Goal: Task Accomplishment & Management: Manage account settings

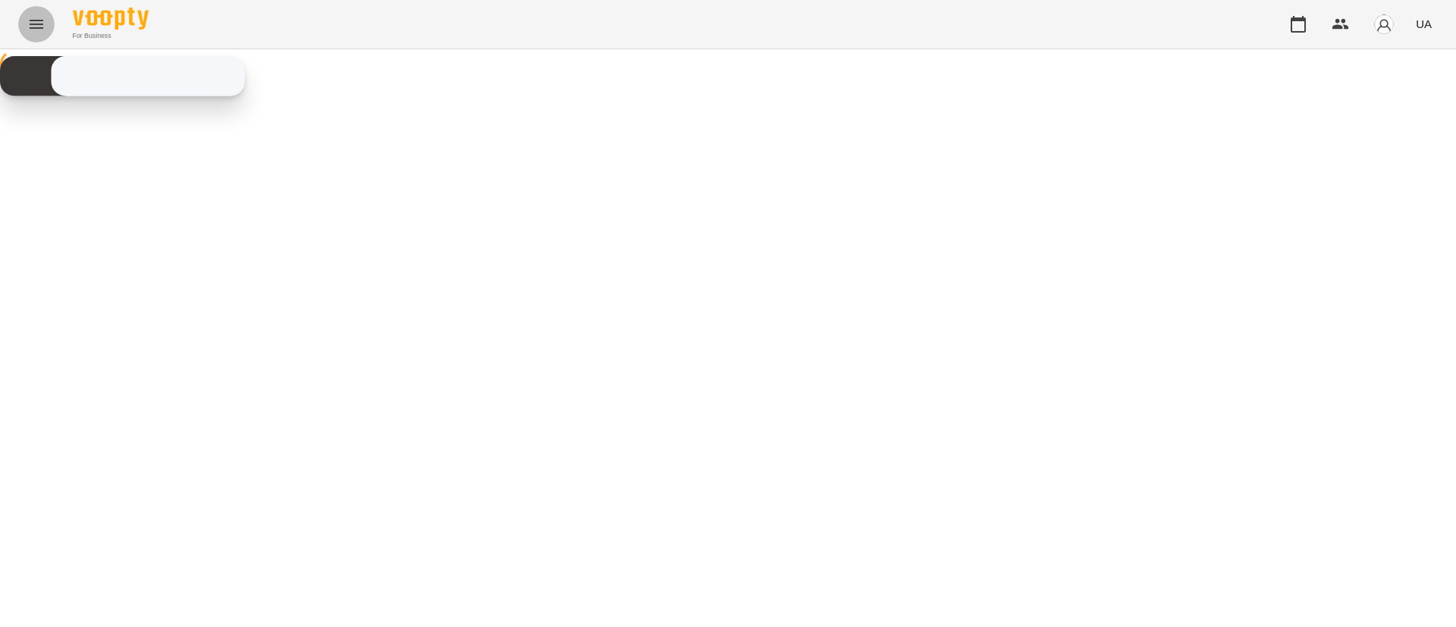
click at [31, 24] on icon "Menu" at bounding box center [37, 24] width 14 height 9
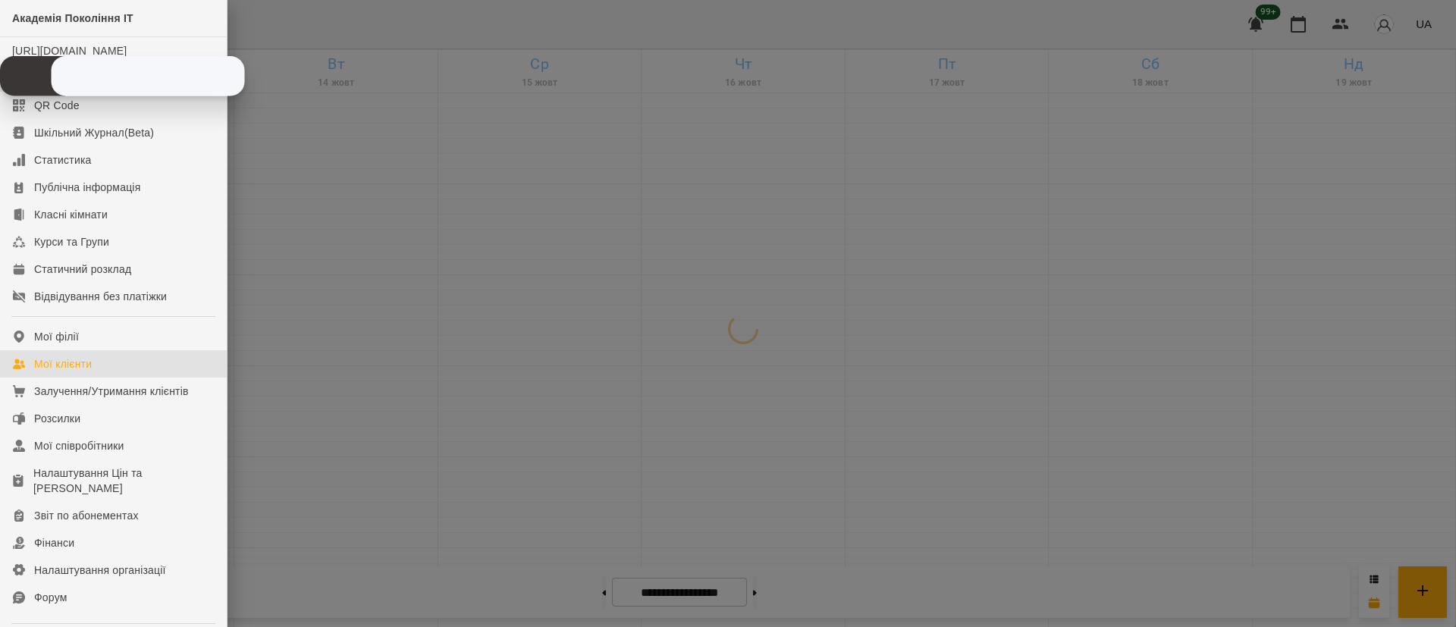
click at [119, 374] on link "Мої клієнти" at bounding box center [113, 363] width 227 height 27
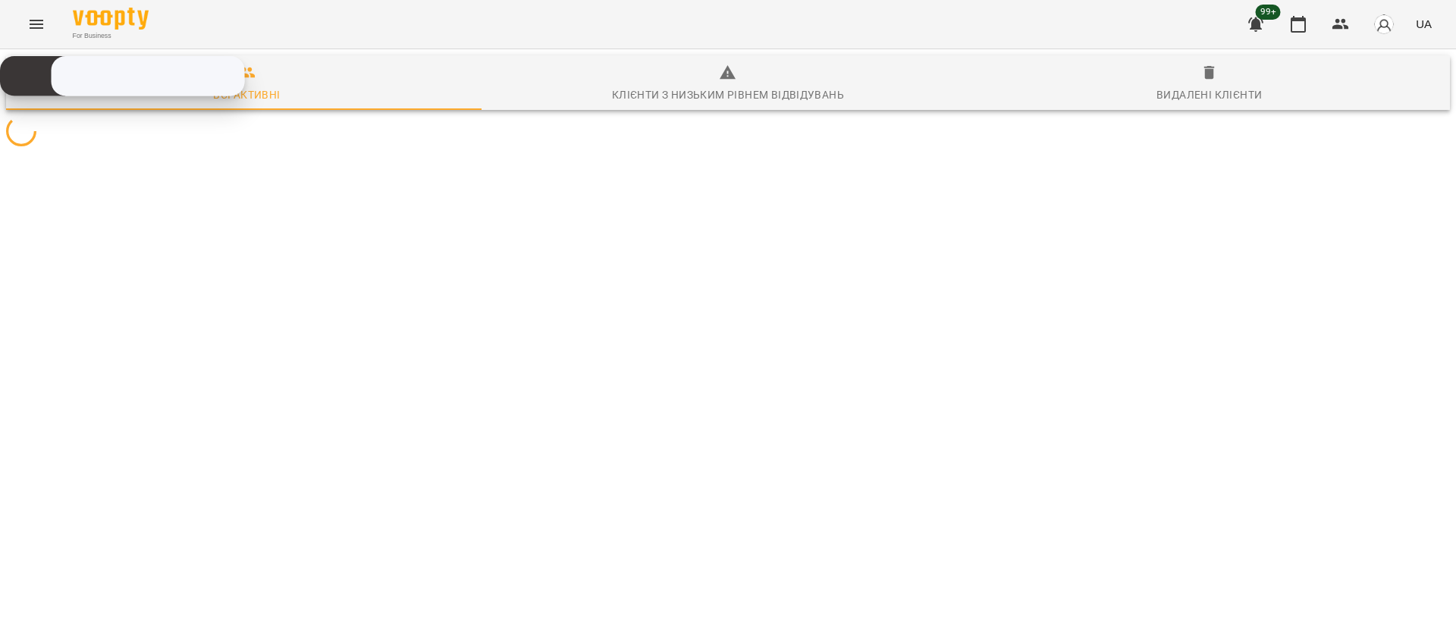
click at [24, 32] on button "Menu" at bounding box center [36, 24] width 36 height 36
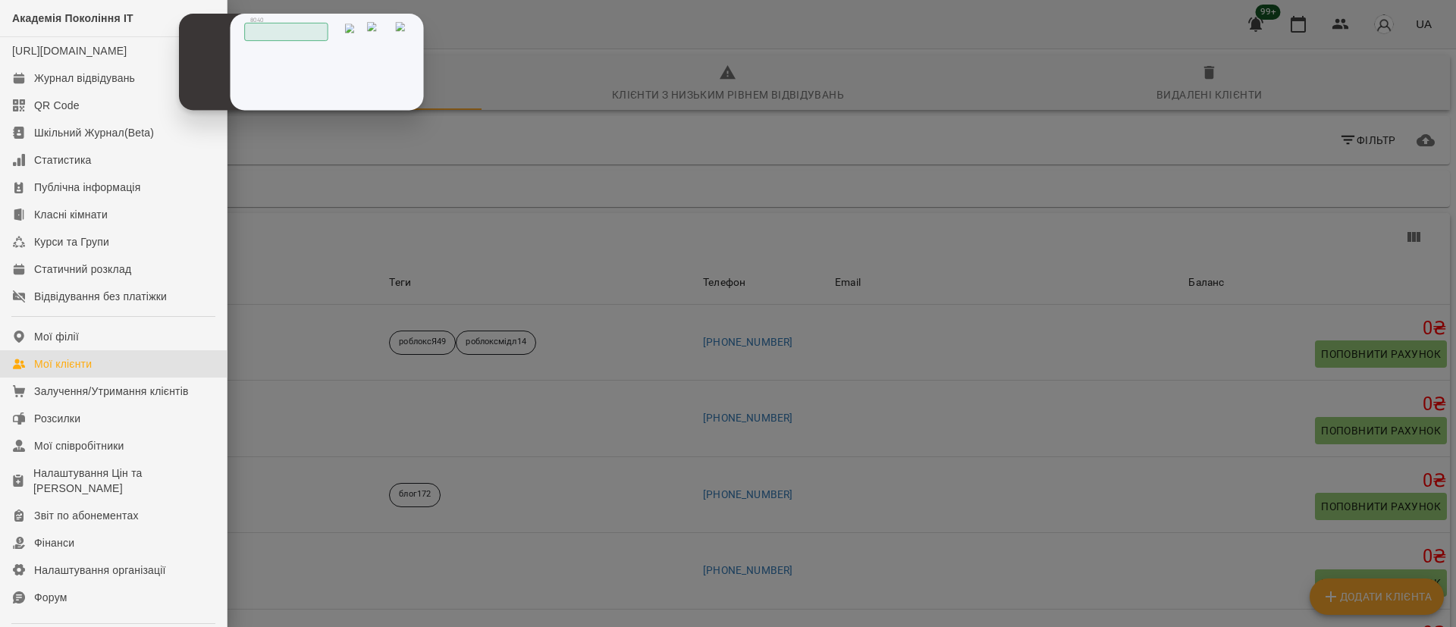
drag, startPoint x: 71, startPoint y: 87, endPoint x: 250, endPoint y: 68, distance: 180.1
click at [0, 0] on div "Скопійовано в буфер обміну 1 2 ABC 3 DEF 4 GHI 5 JKL 6 MNO 7 PQRS 8 TUV 9 WXYZ …" at bounding box center [0, 0] width 0 height 0
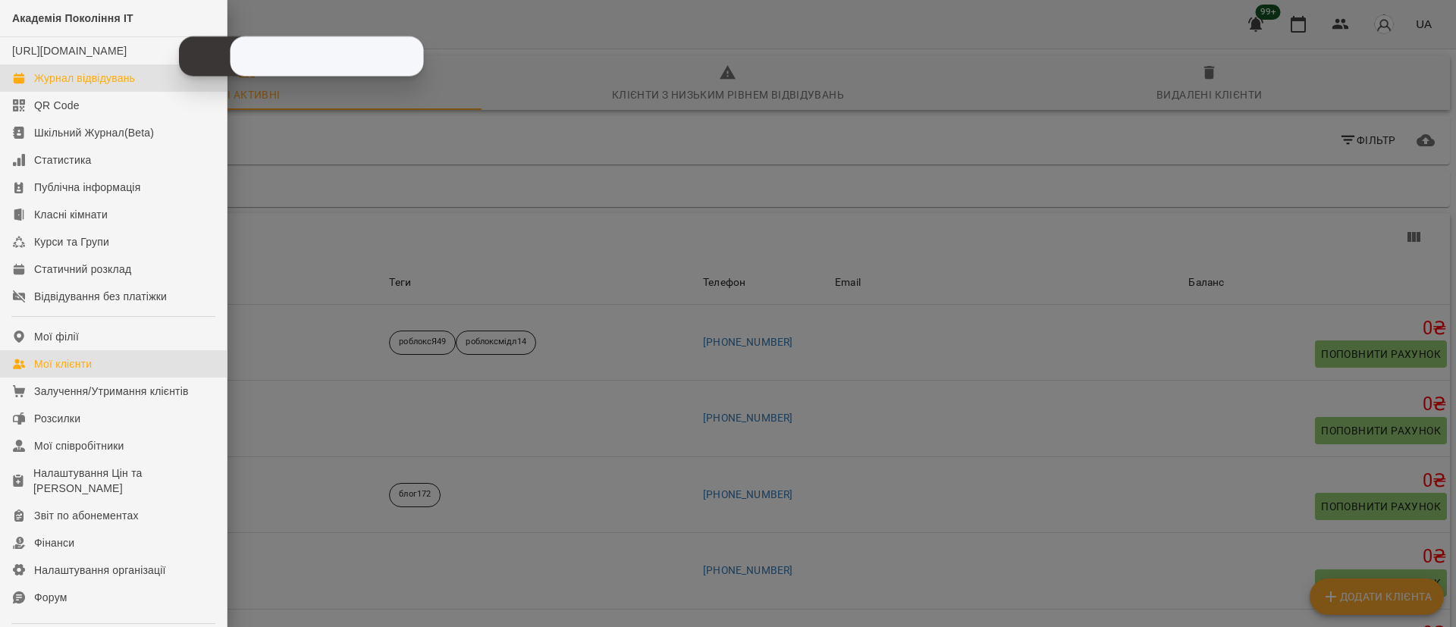
click at [71, 86] on div "Журнал відвідувань" at bounding box center [84, 78] width 101 height 15
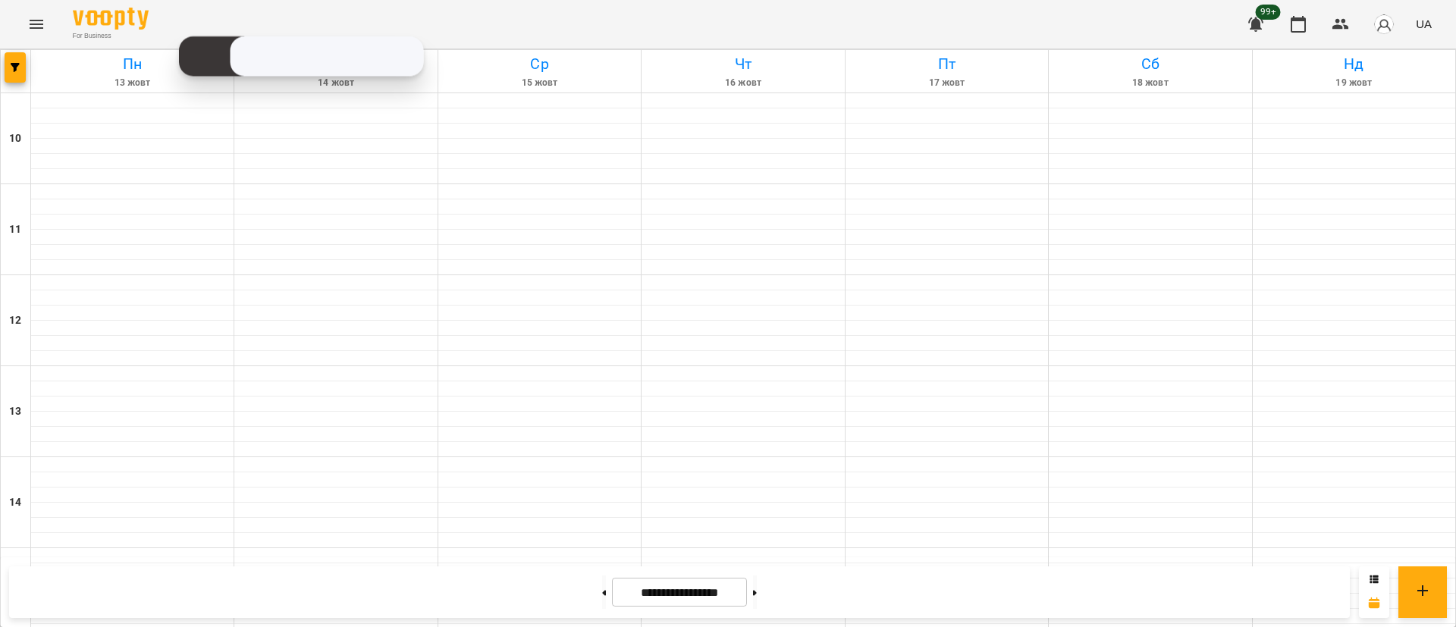
scroll to position [569, 0]
click at [12, 59] on button "button" at bounding box center [15, 67] width 21 height 30
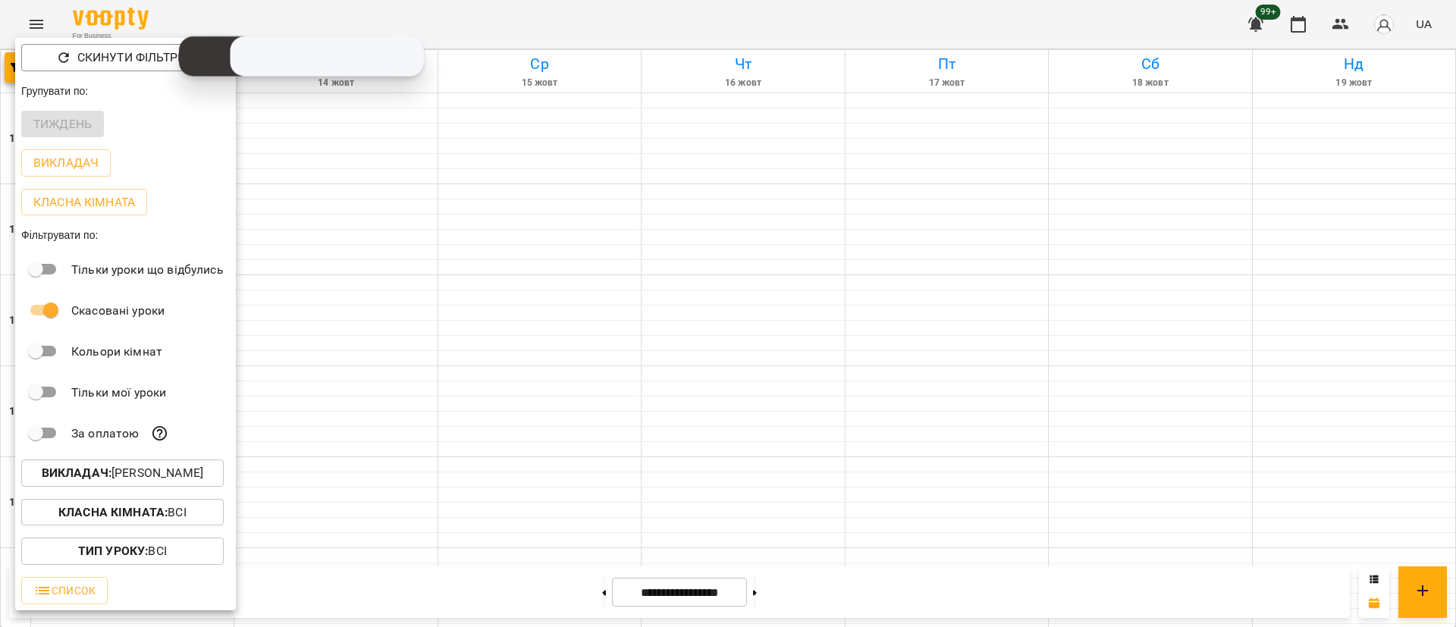
click at [147, 478] on p "Викладач : [PERSON_NAME]" at bounding box center [123, 473] width 162 height 18
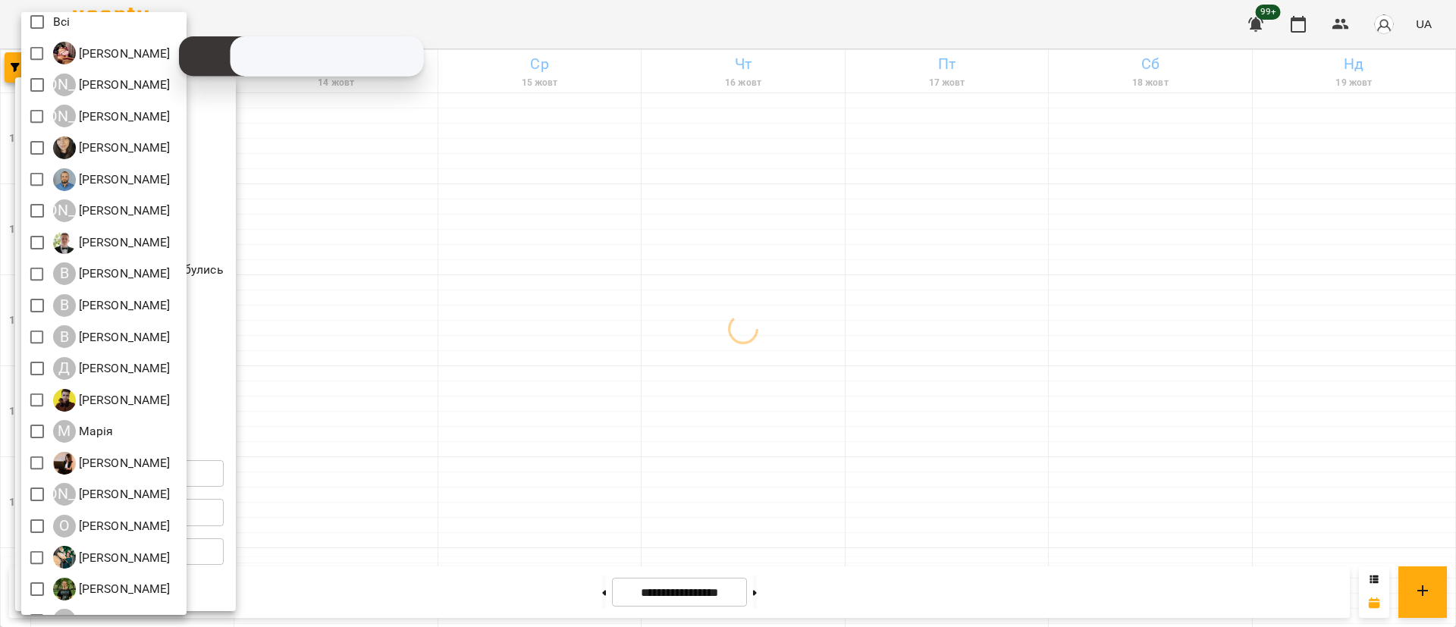
scroll to position [0, 0]
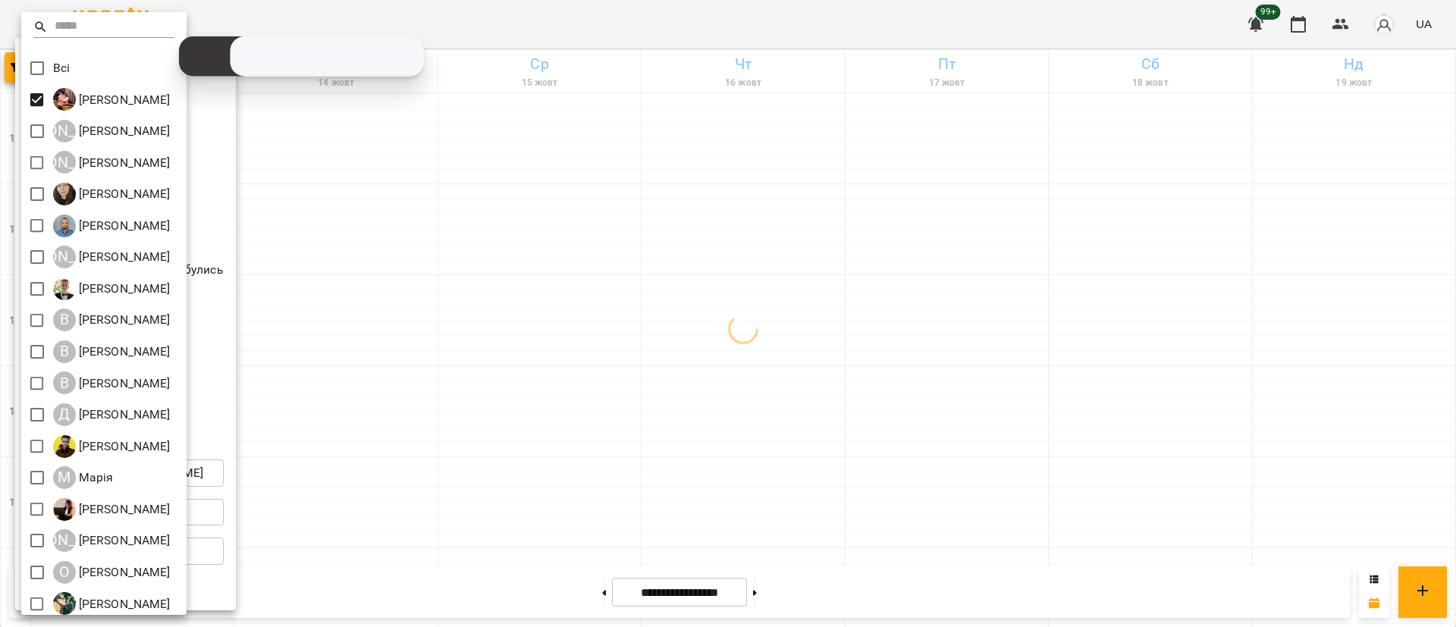
click at [489, 374] on div at bounding box center [728, 313] width 1456 height 627
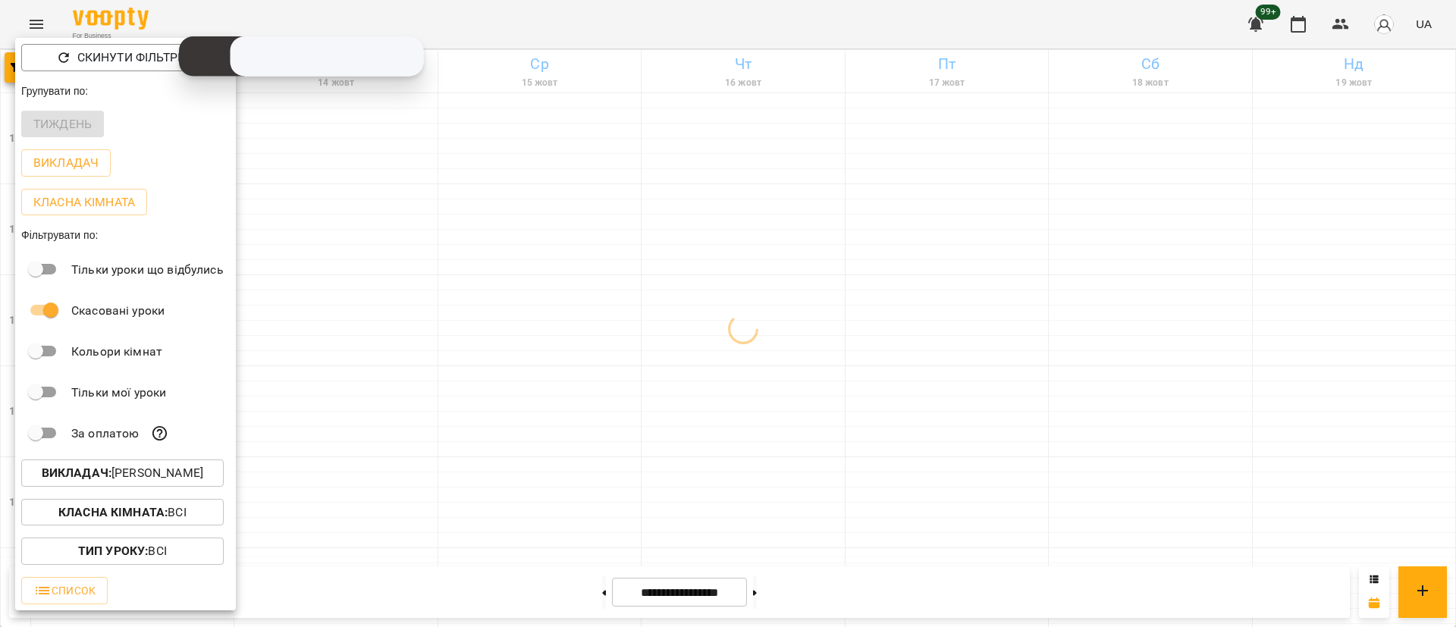
click at [489, 374] on div "Всі [PERSON_NAME] А [PERSON_NAME] А [PERSON_NAME] [PERSON_NAME] [PERSON_NAME] А…" at bounding box center [728, 313] width 1456 height 627
click at [489, 374] on div at bounding box center [728, 313] width 1456 height 627
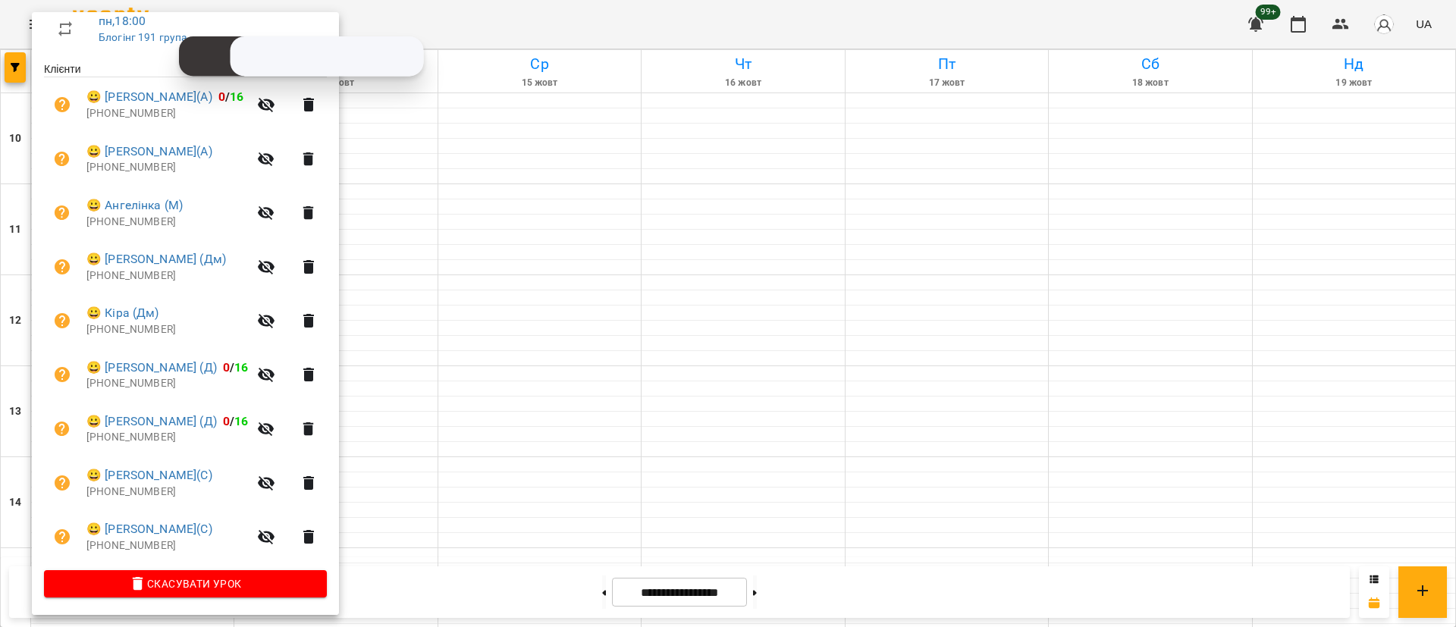
scroll to position [278, 0]
click at [470, 390] on div at bounding box center [728, 313] width 1456 height 627
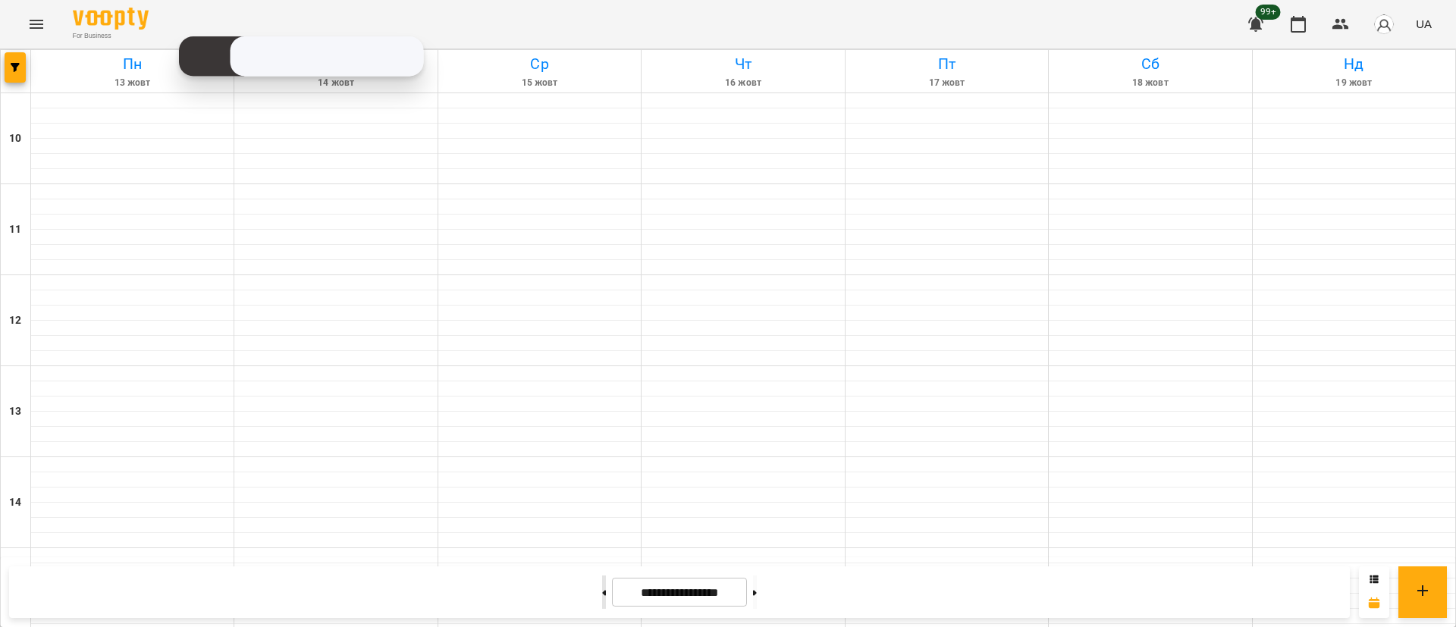
click at [602, 589] on button at bounding box center [604, 592] width 4 height 33
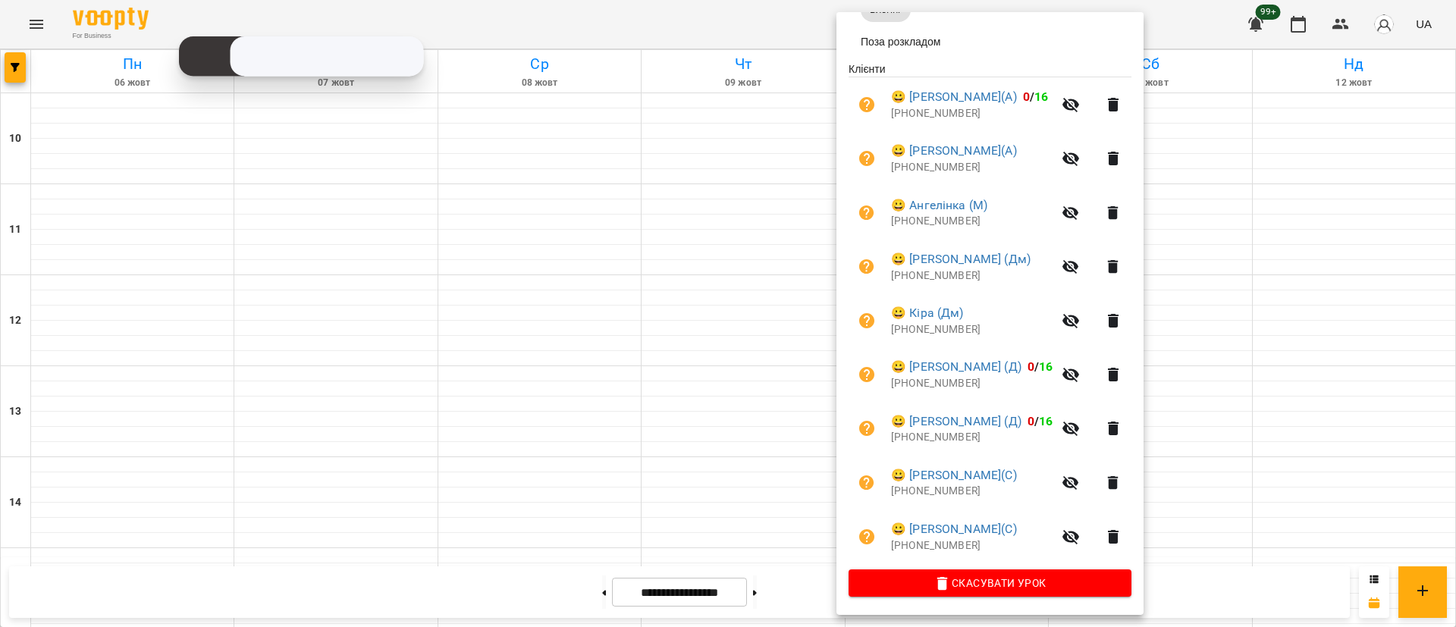
scroll to position [254, 0]
click at [1274, 362] on div at bounding box center [728, 313] width 1456 height 627
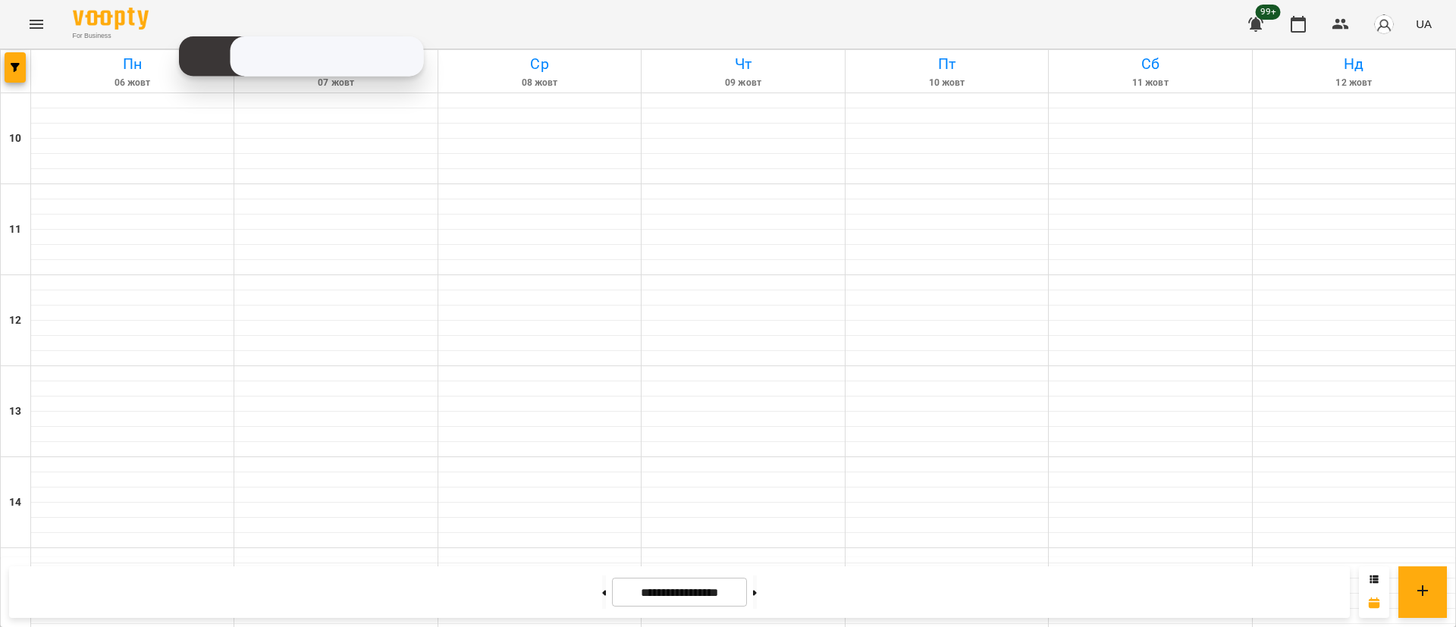
scroll to position [455, 0]
click at [757, 586] on button at bounding box center [755, 592] width 4 height 33
click at [602, 581] on button at bounding box center [604, 592] width 4 height 33
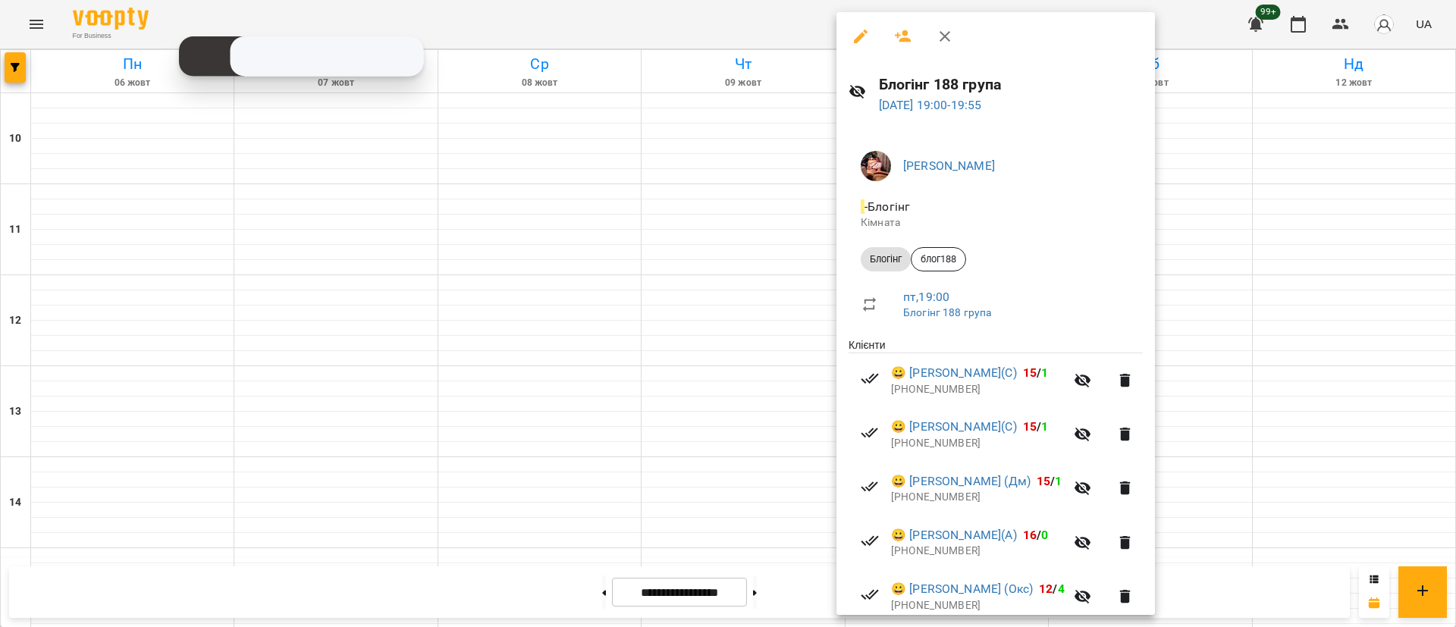
click at [1218, 422] on div at bounding box center [728, 313] width 1456 height 627
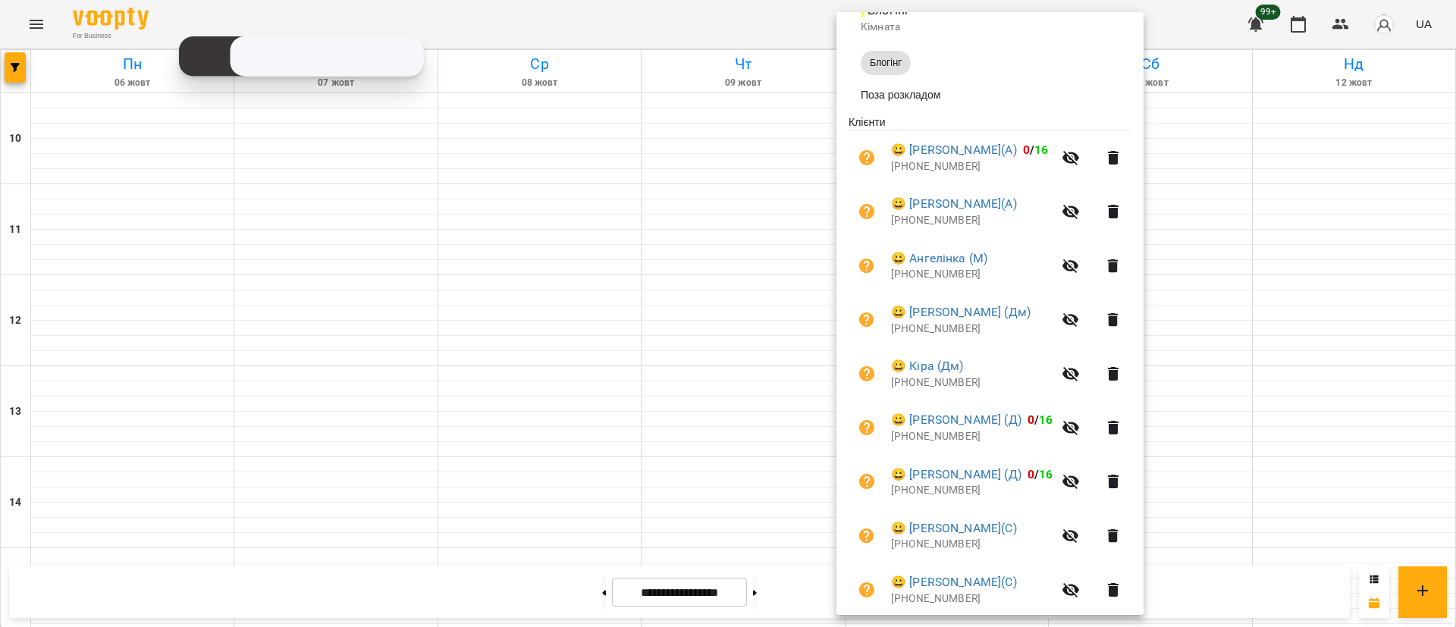
scroll to position [254, 0]
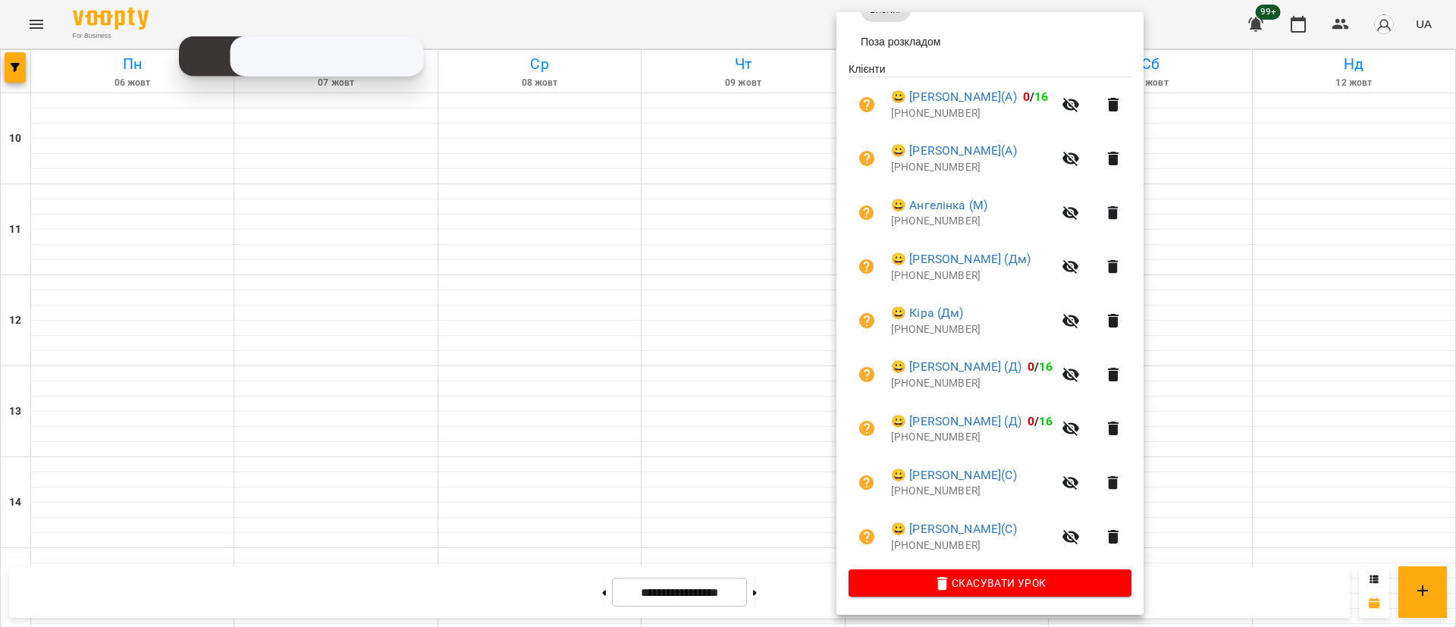
click at [27, 80] on div at bounding box center [728, 313] width 1456 height 627
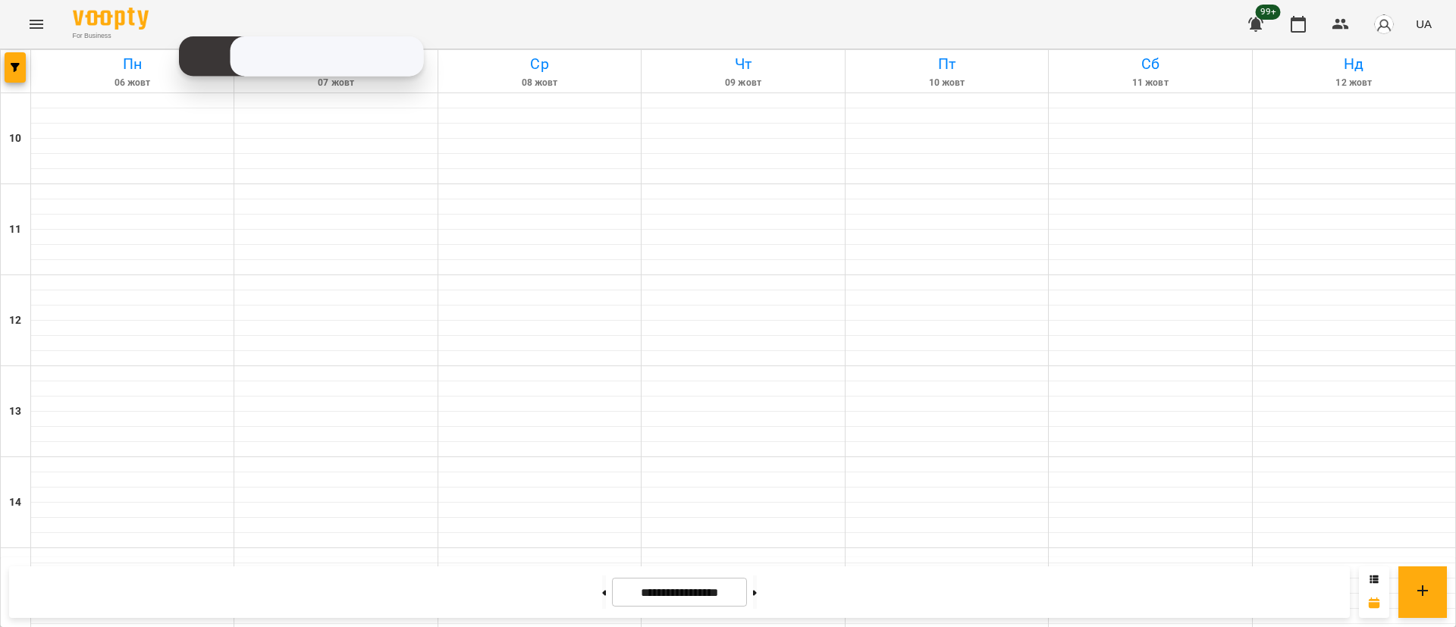
click at [27, 80] on div at bounding box center [16, 71] width 30 height 42
click at [3, 65] on div at bounding box center [16, 71] width 30 height 42
click at [6, 68] on span "button" at bounding box center [15, 67] width 21 height 9
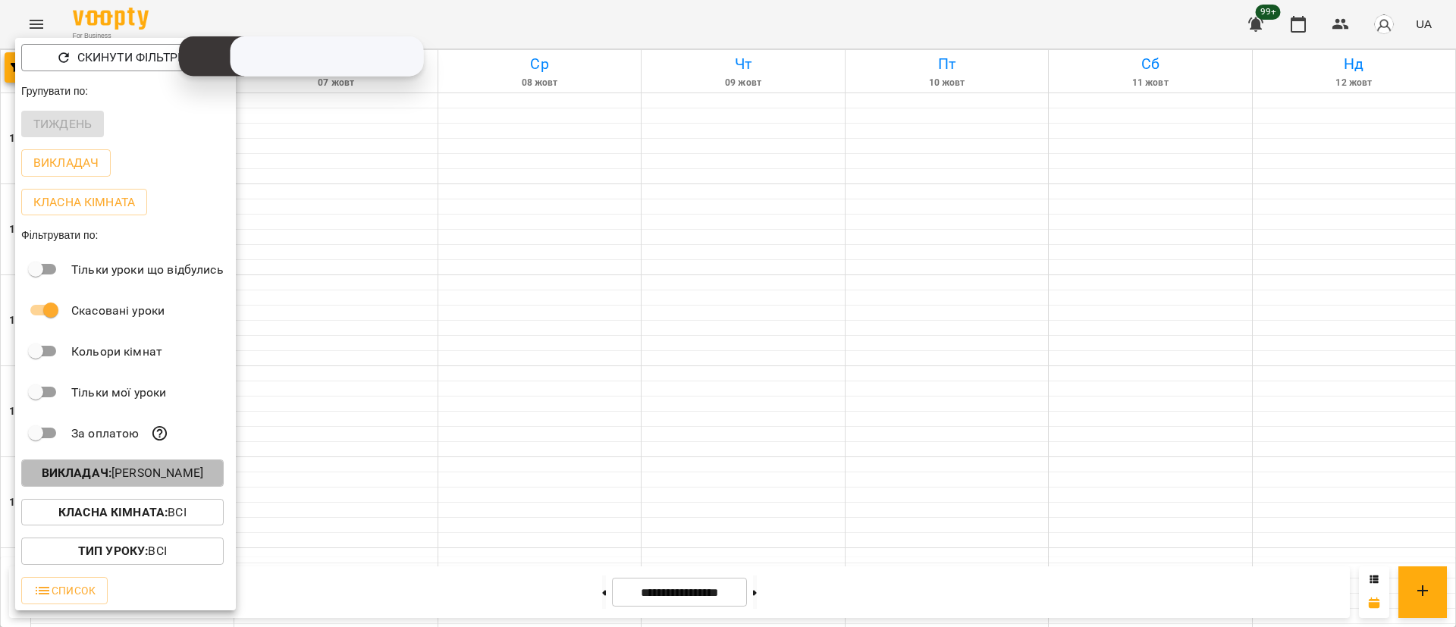
click at [182, 482] on p "Викладач : [PERSON_NAME]" at bounding box center [123, 473] width 162 height 18
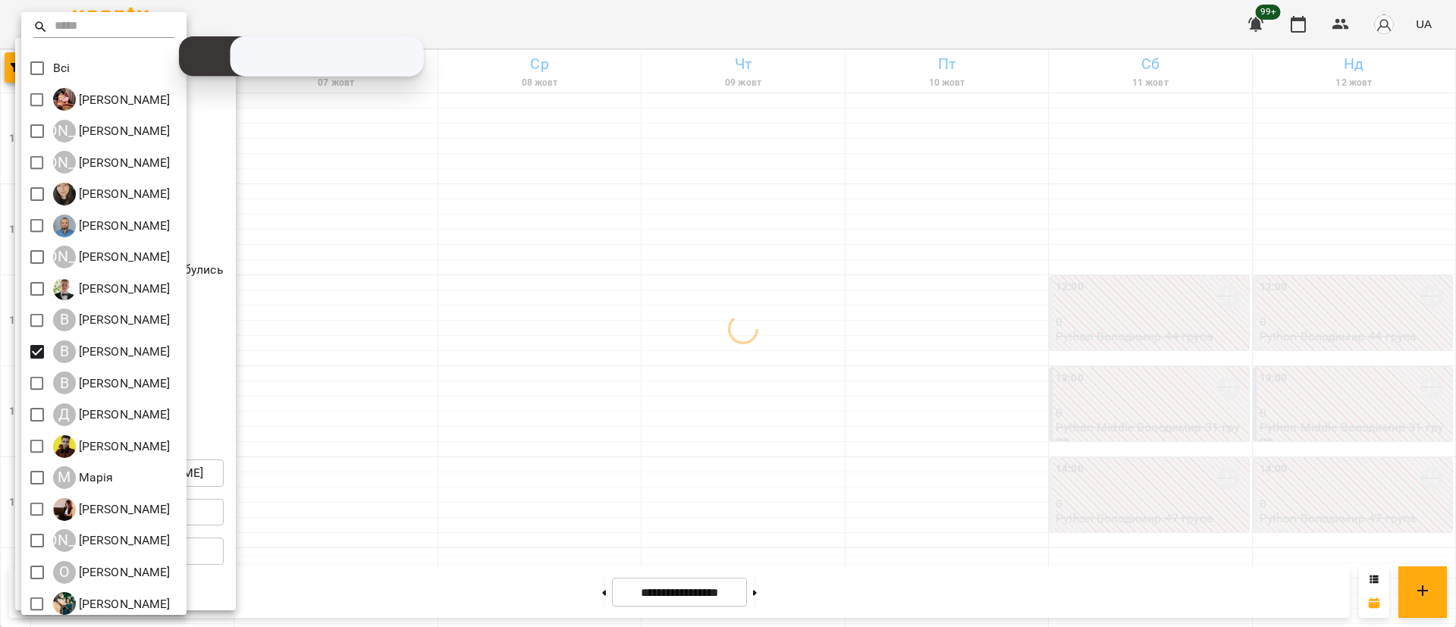
click at [338, 288] on div at bounding box center [728, 313] width 1456 height 627
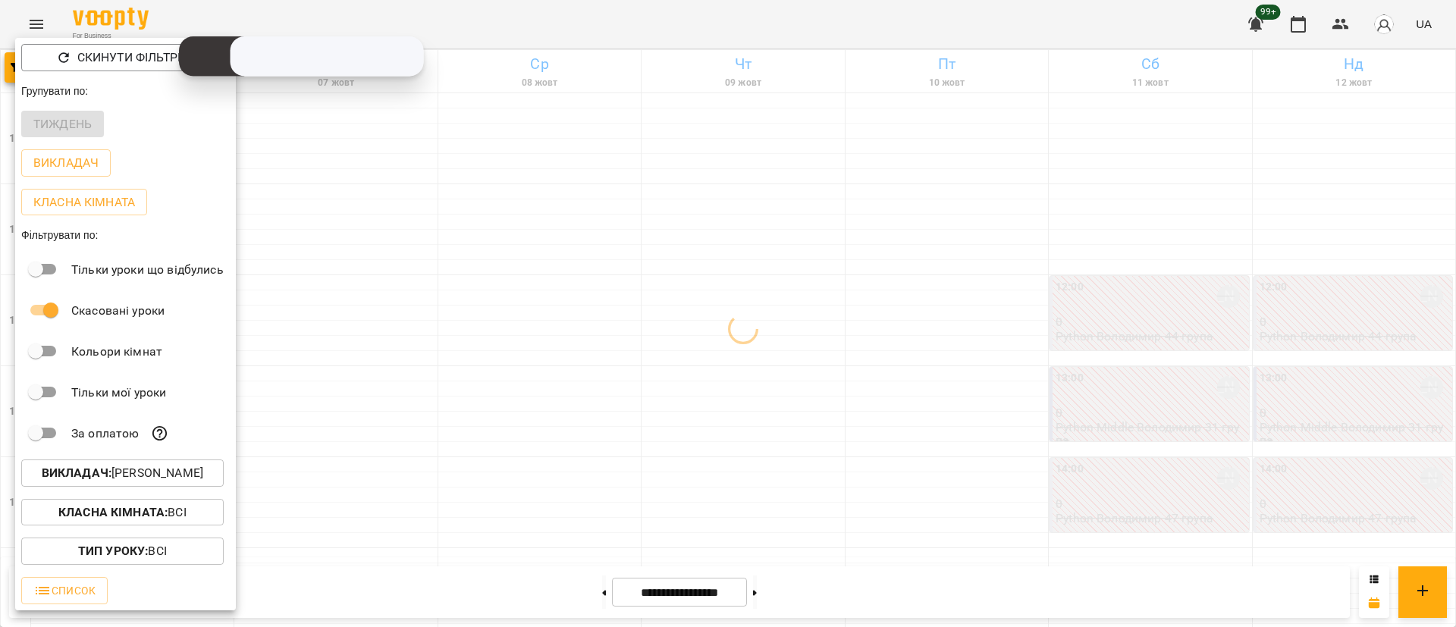
click at [325, 288] on div at bounding box center [728, 313] width 1456 height 627
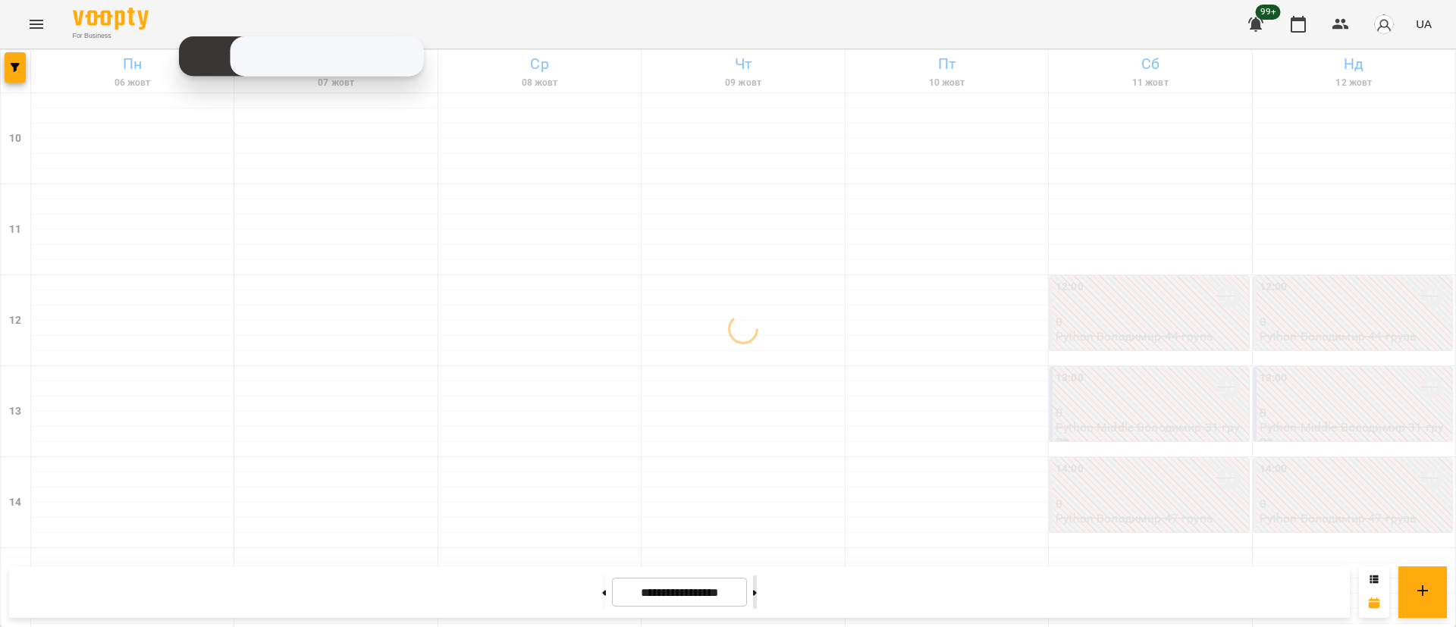
click at [757, 586] on button at bounding box center [755, 592] width 4 height 33
type input "**********"
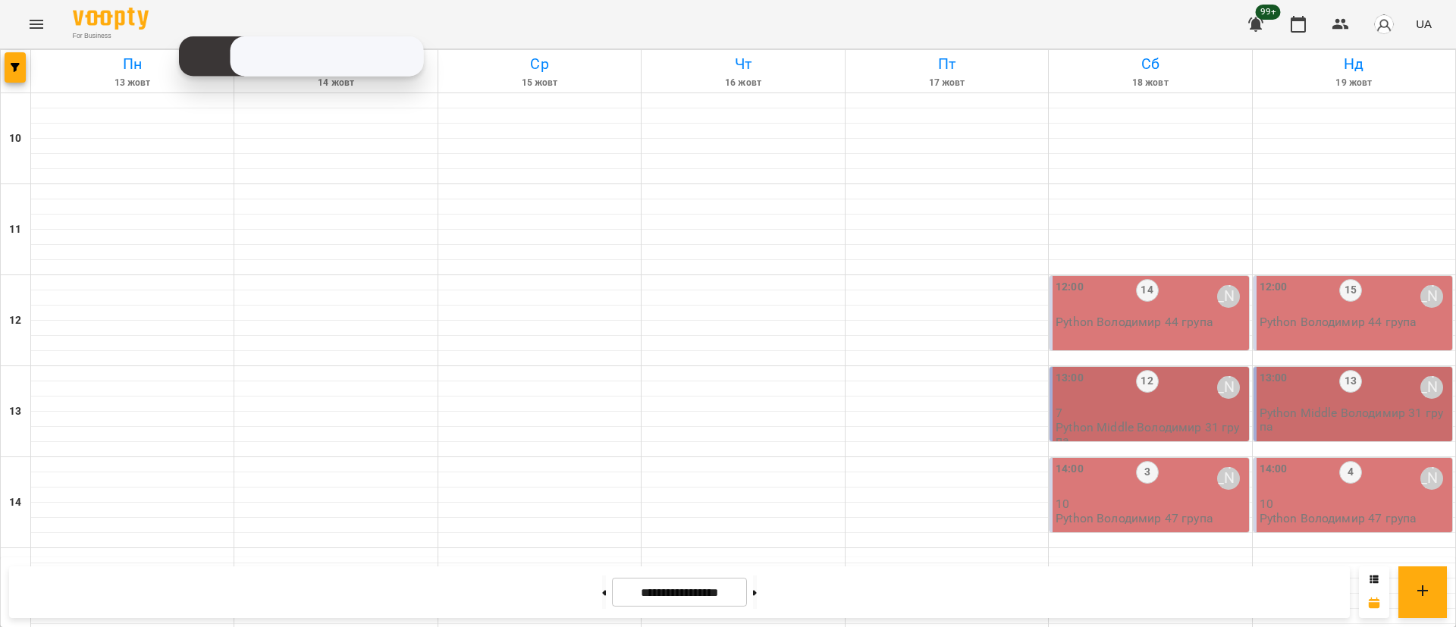
scroll to position [604, 0]
